Goal: Task Accomplishment & Management: Use online tool/utility

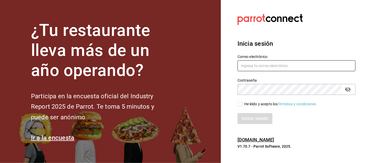
type input "[EMAIL_ADDRESS][DOMAIN_NAME]"
click at [240, 105] on input "He leído y acepto los Términos y condiciones." at bounding box center [240, 104] width 5 height 5
checkbox input "true"
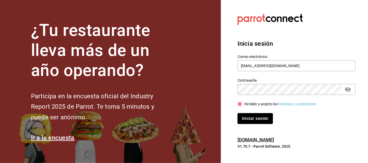
click at [252, 120] on button "Iniciar sesión" at bounding box center [255, 118] width 35 height 11
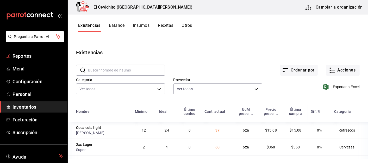
click at [20, 56] on span "Reportes" at bounding box center [38, 56] width 51 height 7
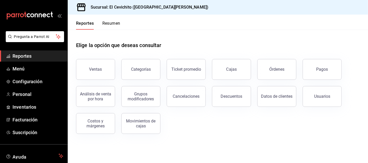
click at [102, 70] on button "Ventas" at bounding box center [95, 69] width 39 height 21
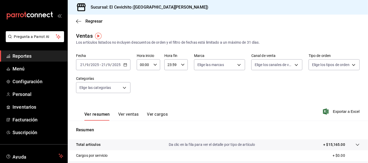
click at [91, 21] on span "Regresar" at bounding box center [94, 21] width 17 height 5
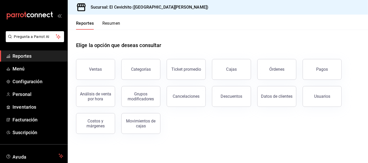
click at [280, 69] on div "Órdenes" at bounding box center [277, 69] width 15 height 5
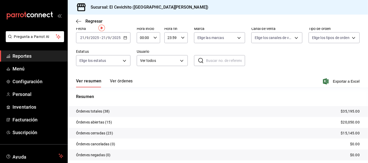
scroll to position [41, 0]
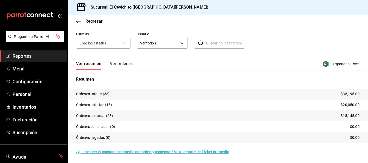
click at [176, 64] on div "Ver resumen Ver órdenes Exportar a Excel" at bounding box center [218, 62] width 284 height 15
click at [120, 64] on button "Ver órdenes" at bounding box center [121, 65] width 23 height 9
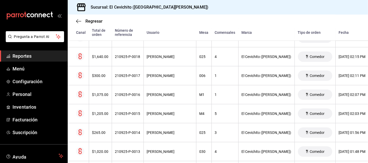
scroll to position [476, 0]
